Goal: Information Seeking & Learning: Understand process/instructions

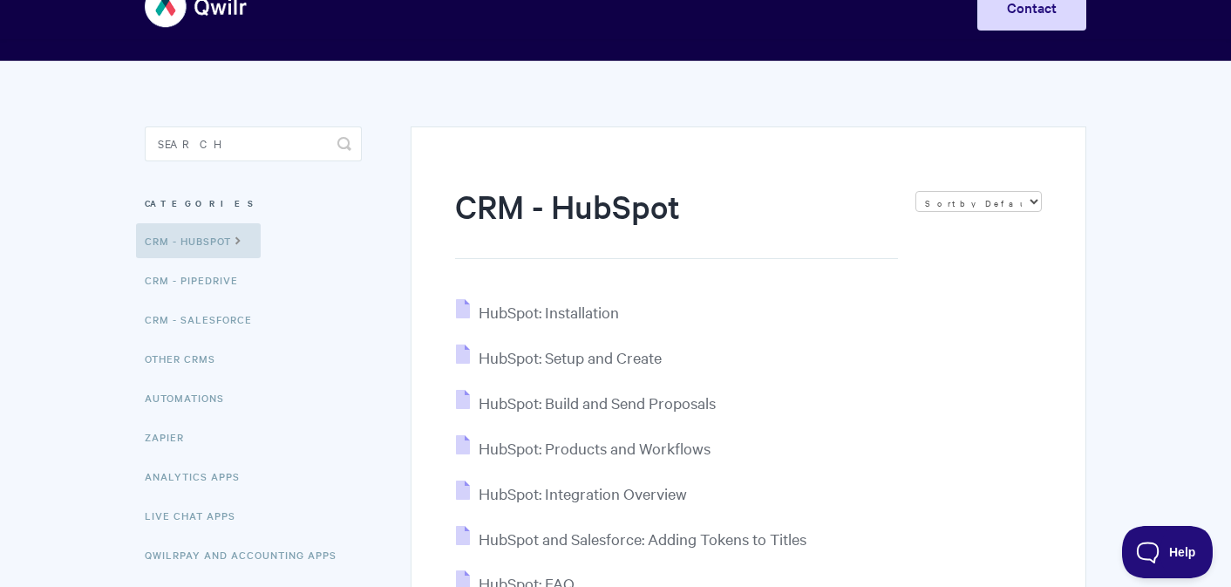
scroll to position [140, 0]
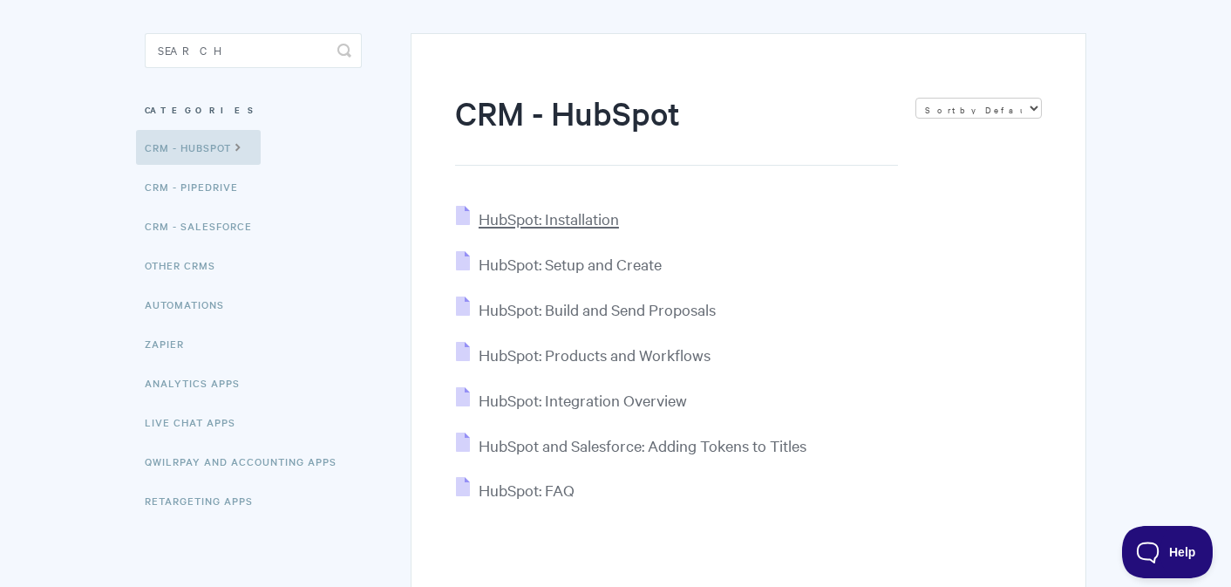
click at [561, 216] on span "HubSpot: Installation" at bounding box center [549, 218] width 140 height 20
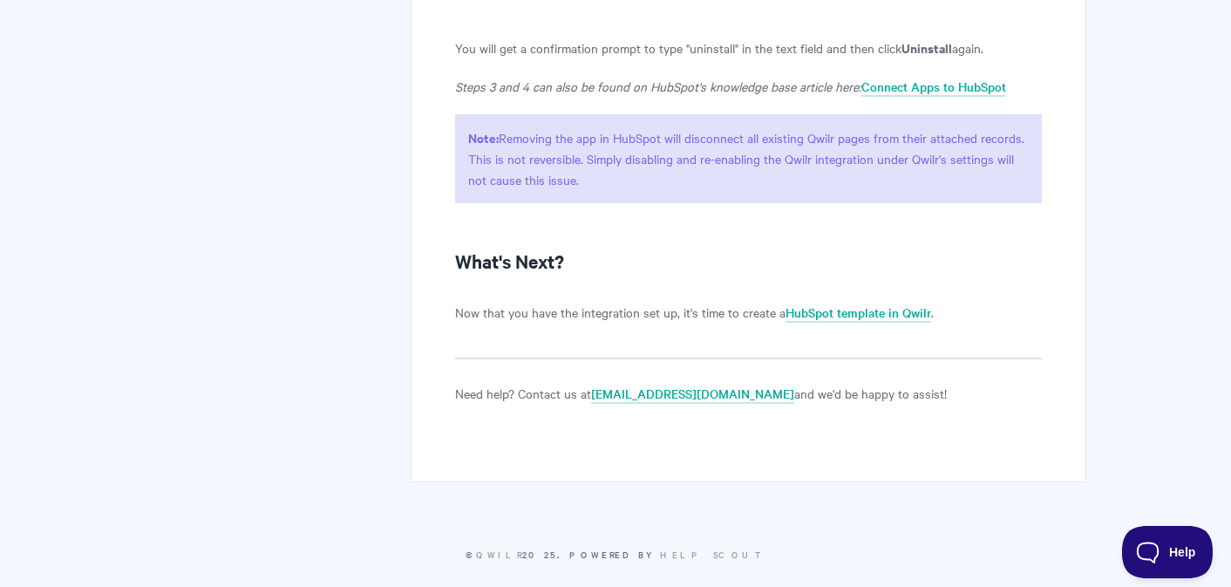
scroll to position [4402, 0]
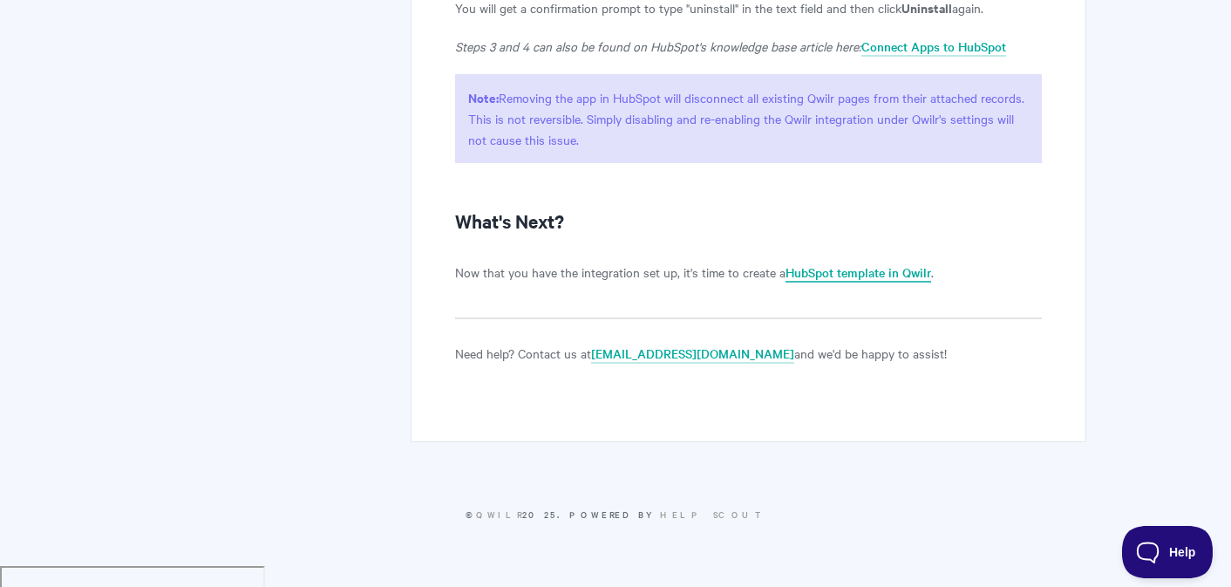
click at [891, 283] on link "HubSpot template in Qwilr" at bounding box center [859, 272] width 146 height 19
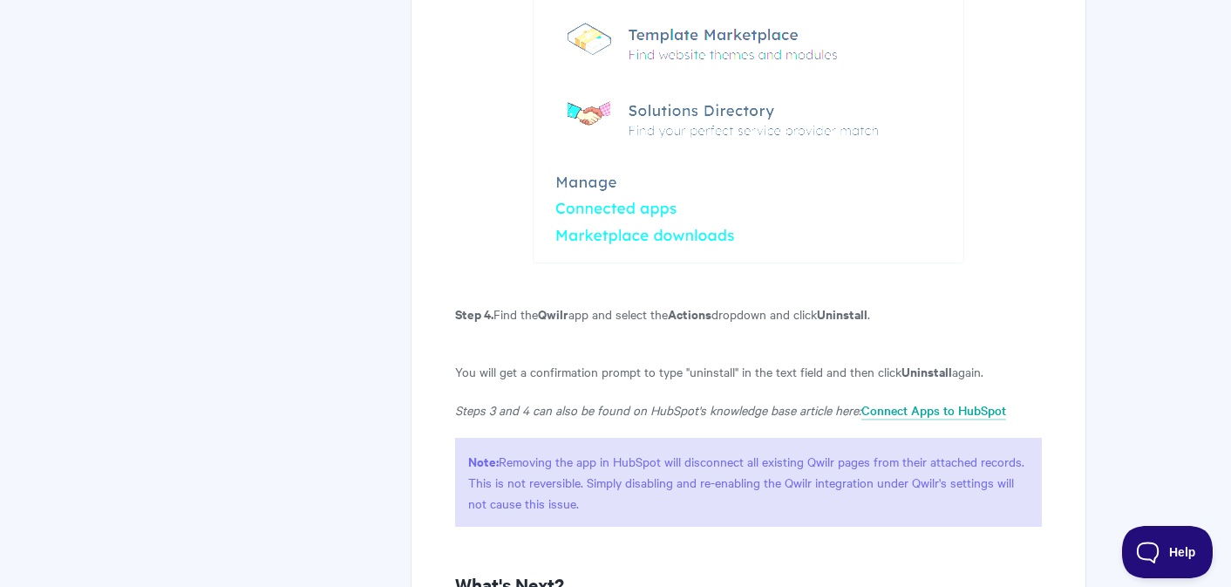
scroll to position [3302, 0]
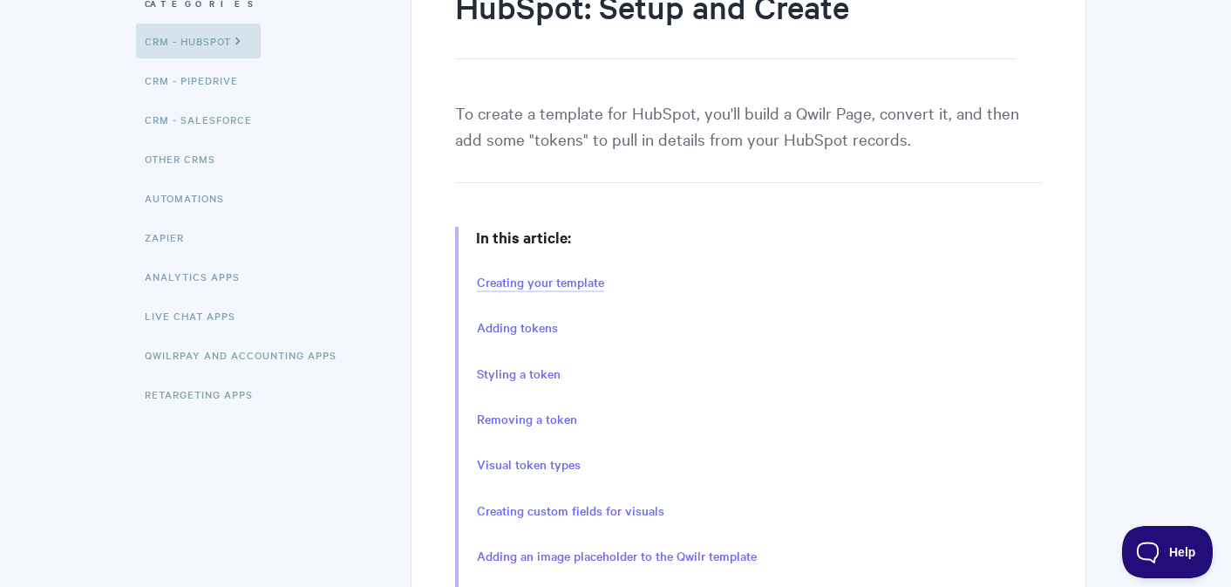
click at [529, 281] on link "Creating your template" at bounding box center [540, 282] width 127 height 19
